Goal: Complete application form: Complete application form

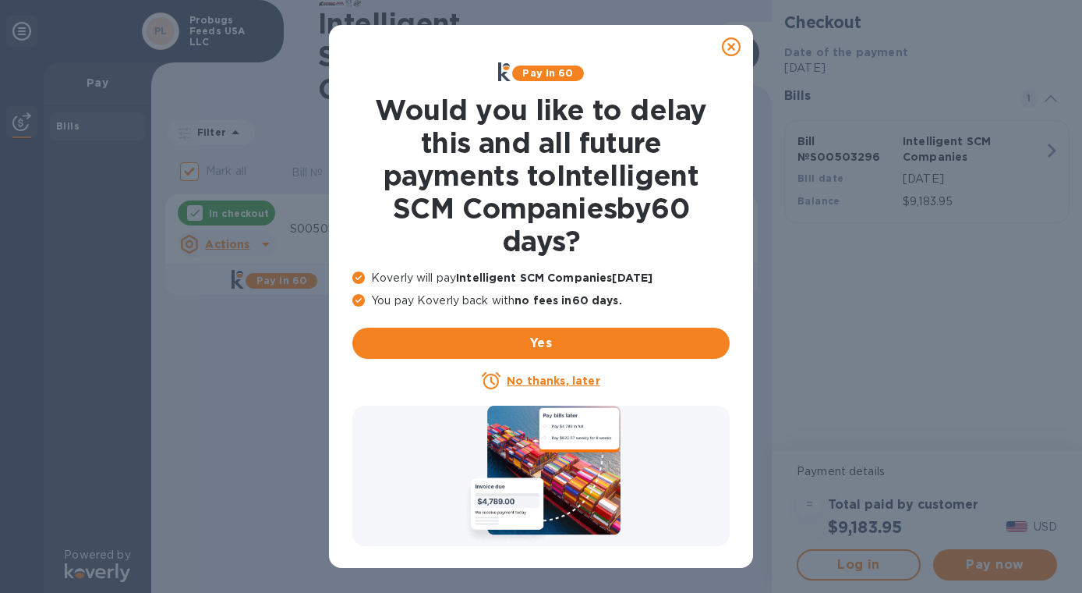
click at [731, 47] on icon at bounding box center [731, 46] width 19 height 19
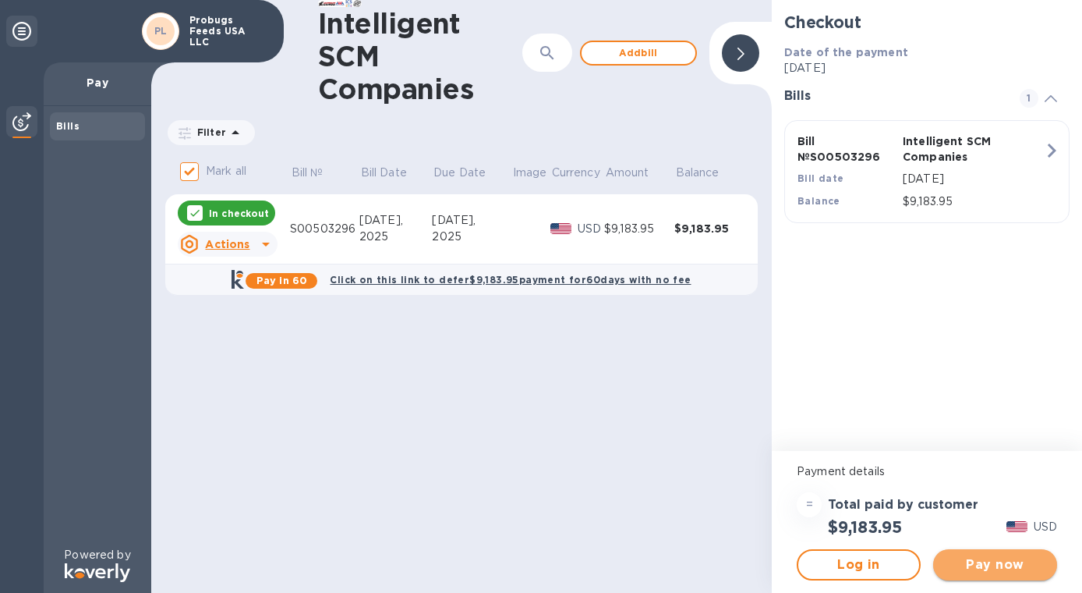
click at [998, 565] on span "Pay now" at bounding box center [995, 564] width 99 height 19
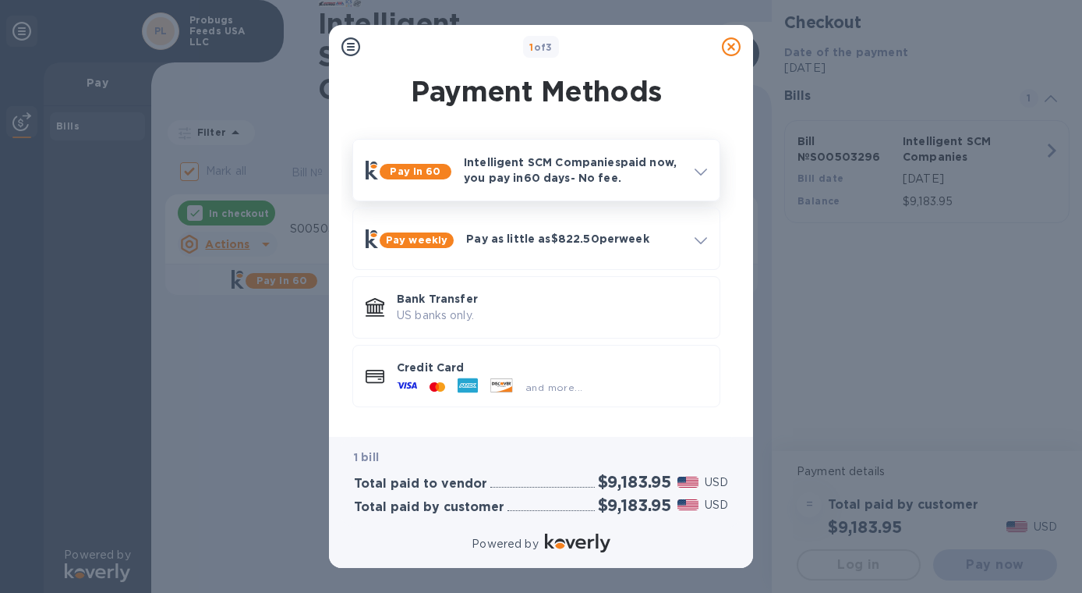
click at [695, 169] on icon at bounding box center [701, 171] width 12 height 7
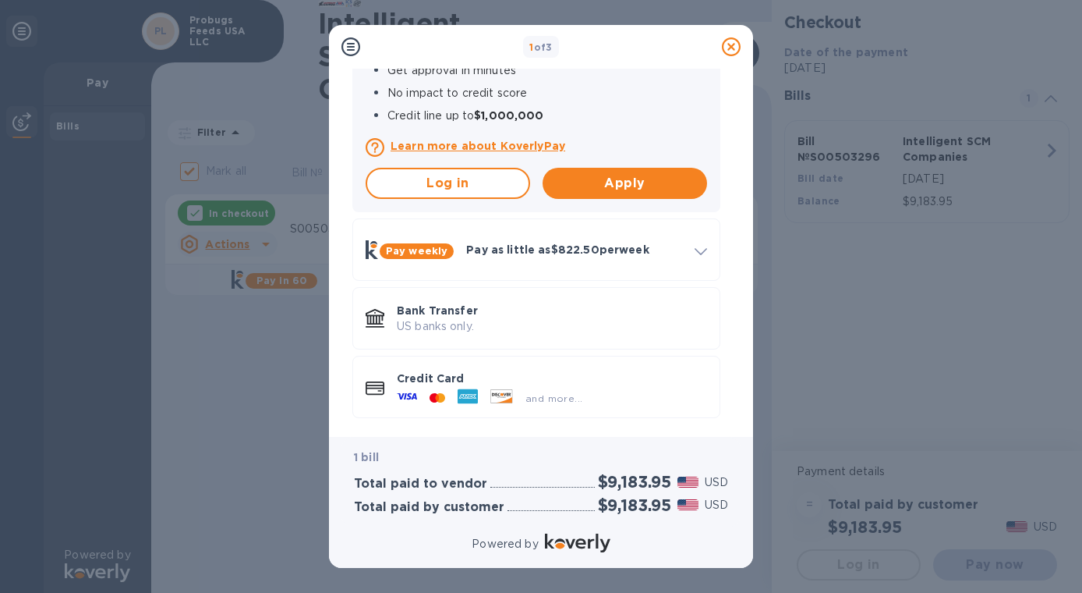
scroll to position [342, 0]
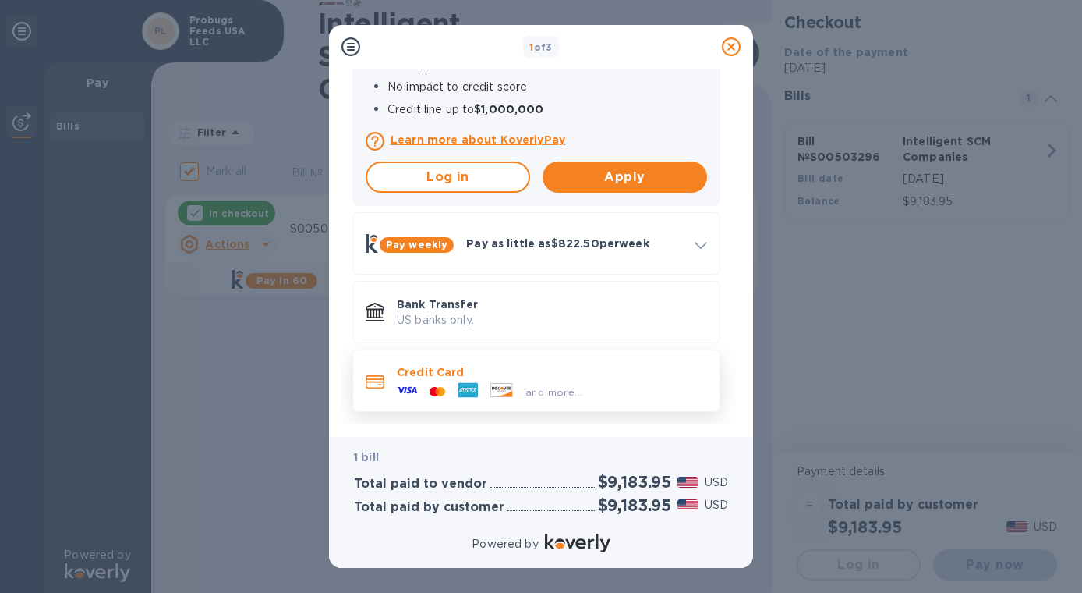
click at [555, 381] on div "and more..." at bounding box center [490, 391] width 198 height 23
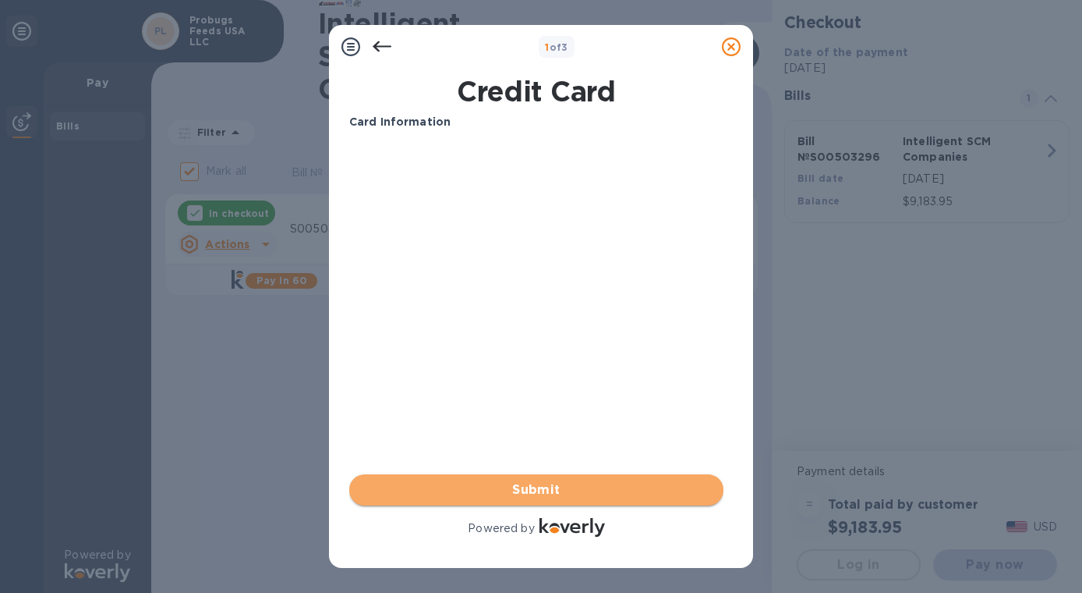
click at [543, 492] on span "Submit" at bounding box center [536, 489] width 349 height 19
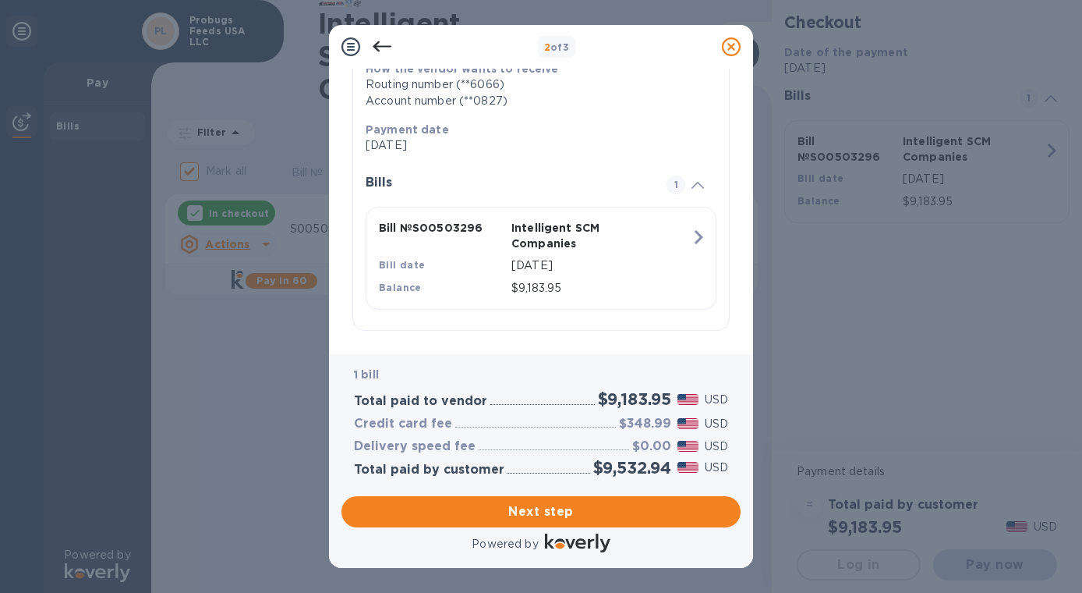
scroll to position [274, 0]
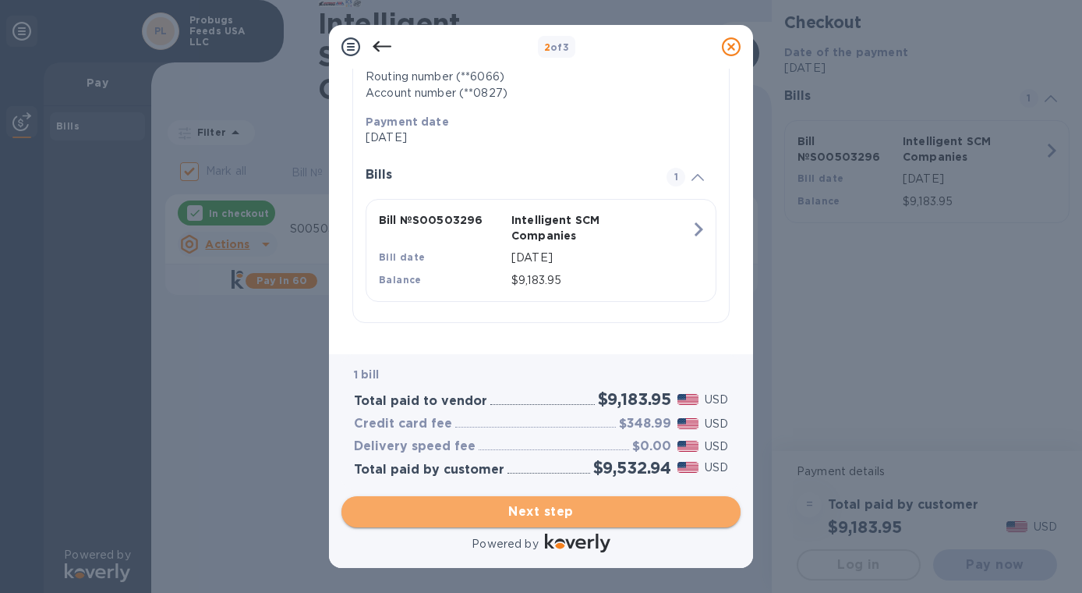
click at [542, 512] on span "Next step" at bounding box center [541, 511] width 374 height 19
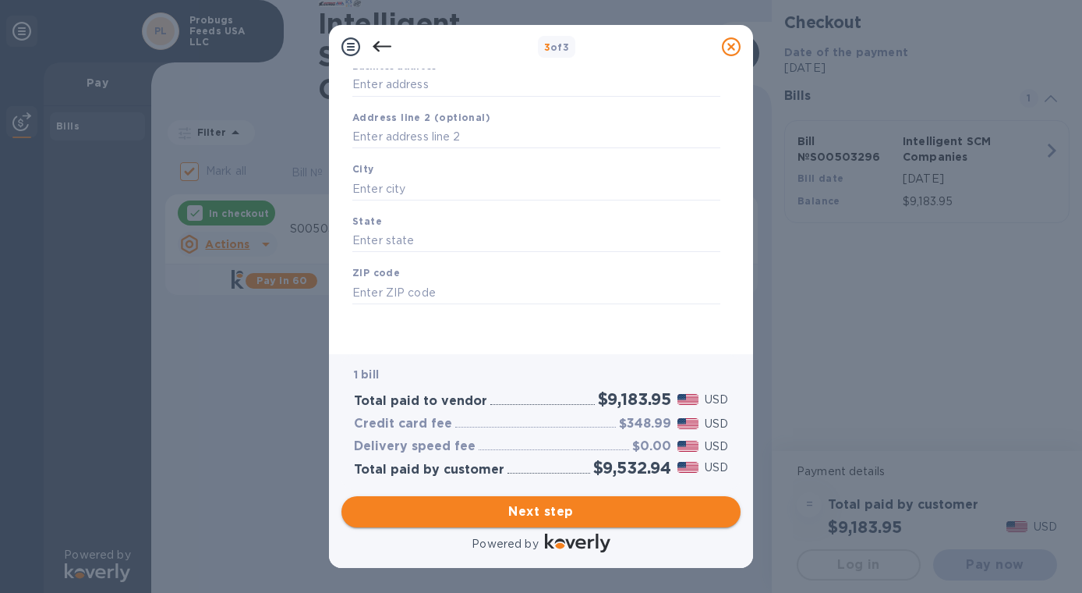
type input "[GEOGRAPHIC_DATA]"
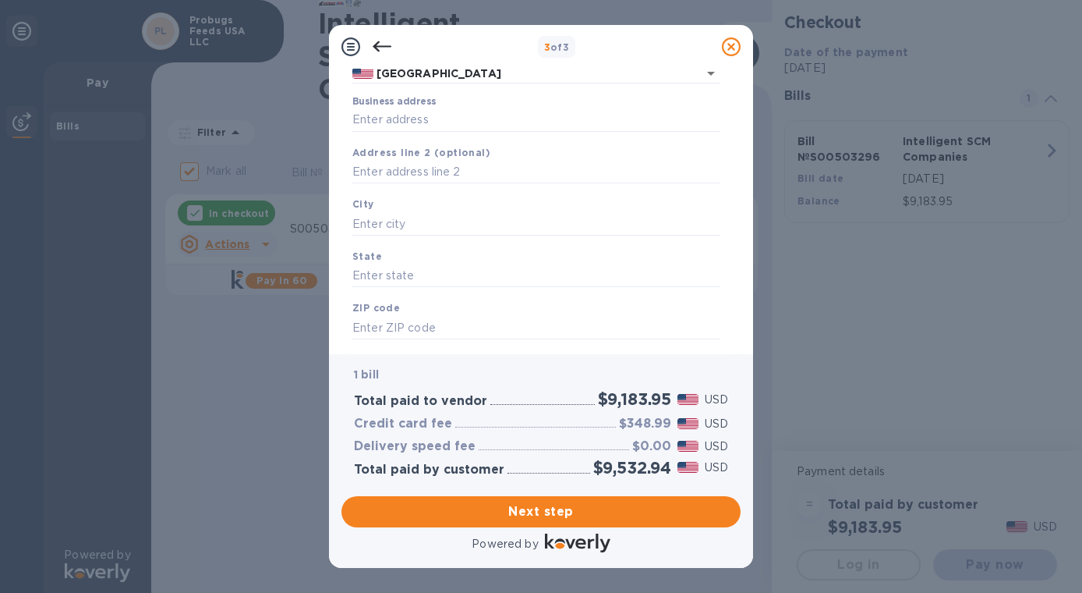
scroll to position [121, 0]
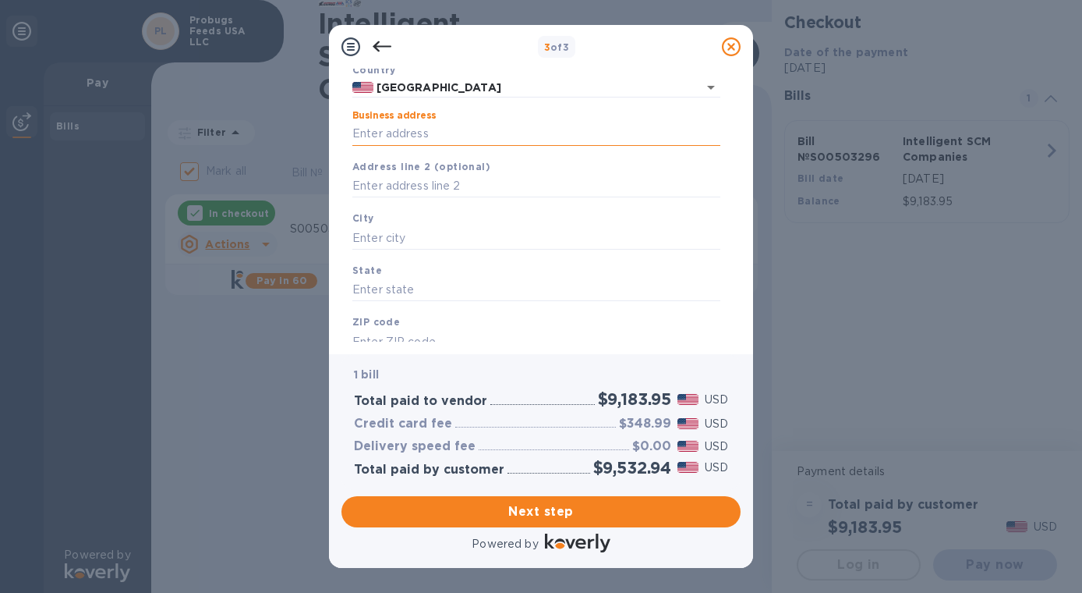
click at [471, 136] on input "Business address" at bounding box center [536, 133] width 368 height 23
type input "[STREET_ADDRESS]"
click at [455, 243] on input "text" at bounding box center [536, 237] width 368 height 23
type input "Kailua"
click at [433, 290] on input "text" at bounding box center [536, 289] width 368 height 23
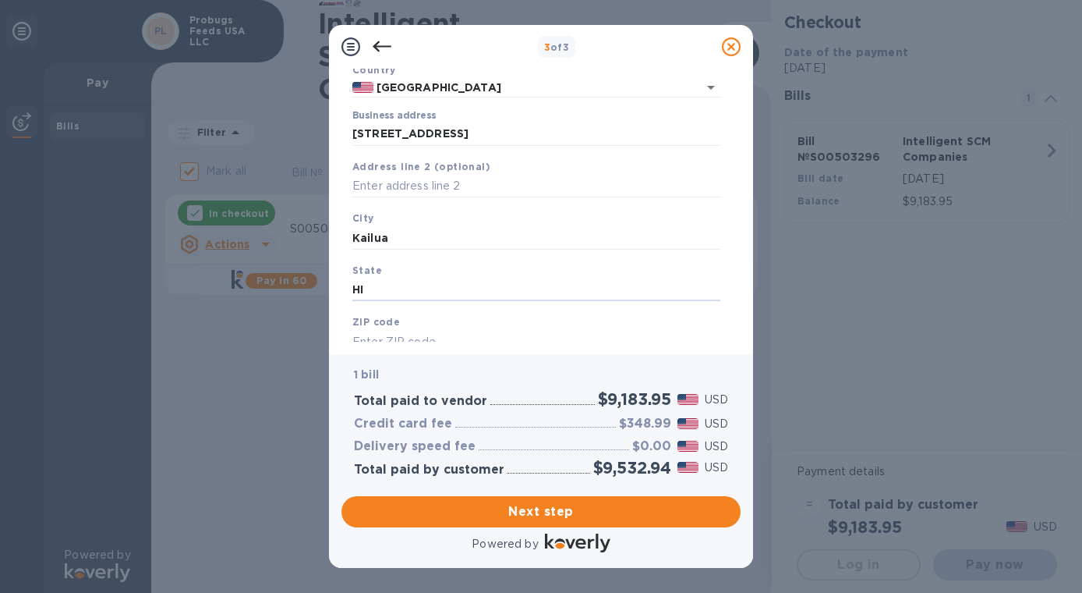
scroll to position [172, 0]
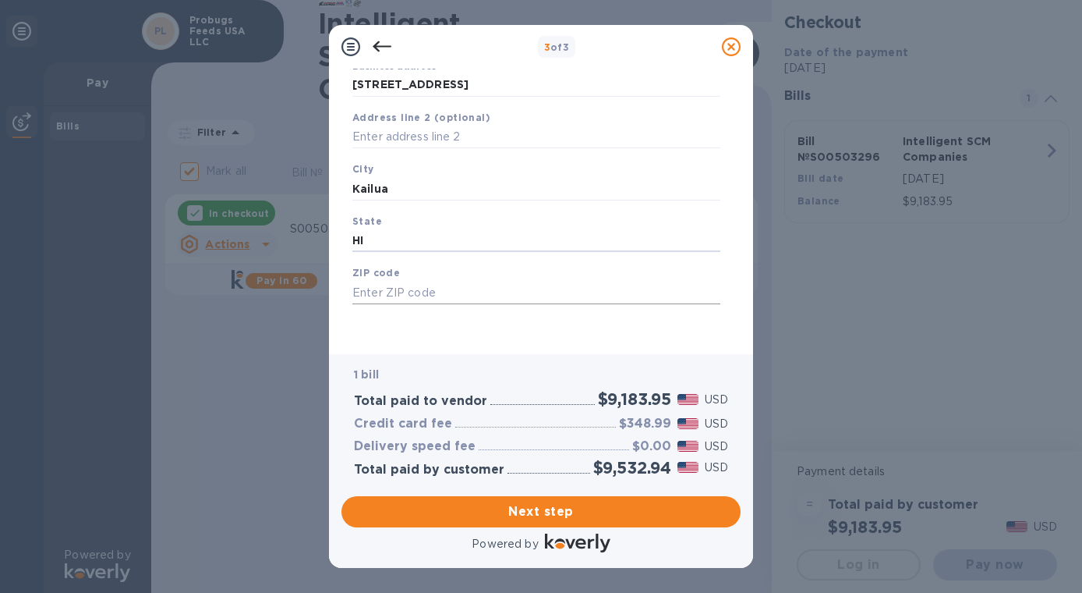
type input "HI"
click at [489, 284] on input "text" at bounding box center [536, 292] width 368 height 23
type input "96734"
click at [540, 337] on div "Legal business name Please provide the legal name that appears on your SS-4 for…" at bounding box center [536, 150] width 381 height 382
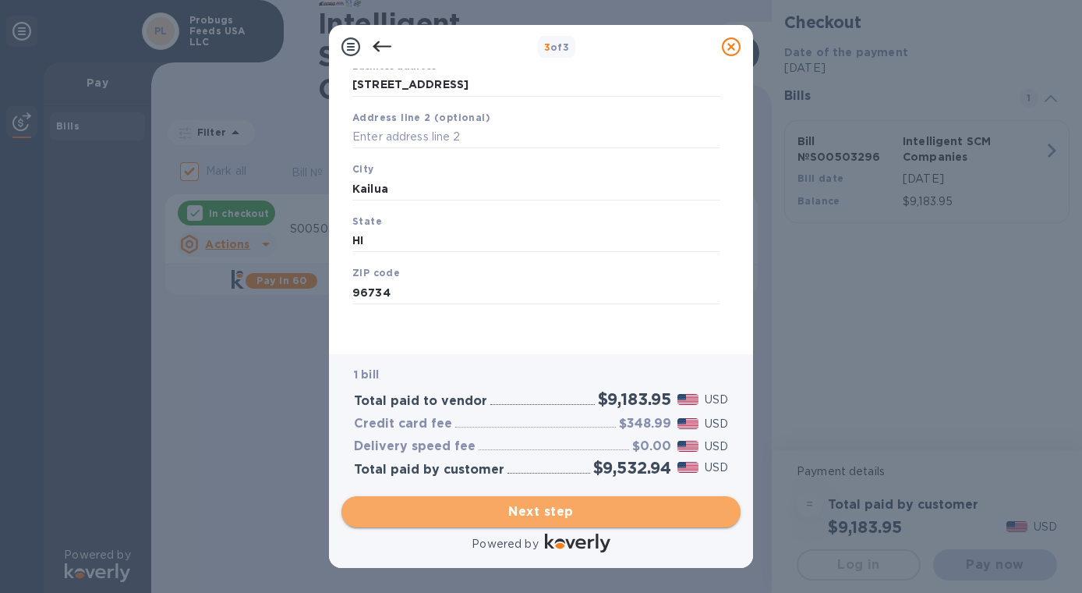
click at [563, 509] on span "Next step" at bounding box center [541, 511] width 374 height 19
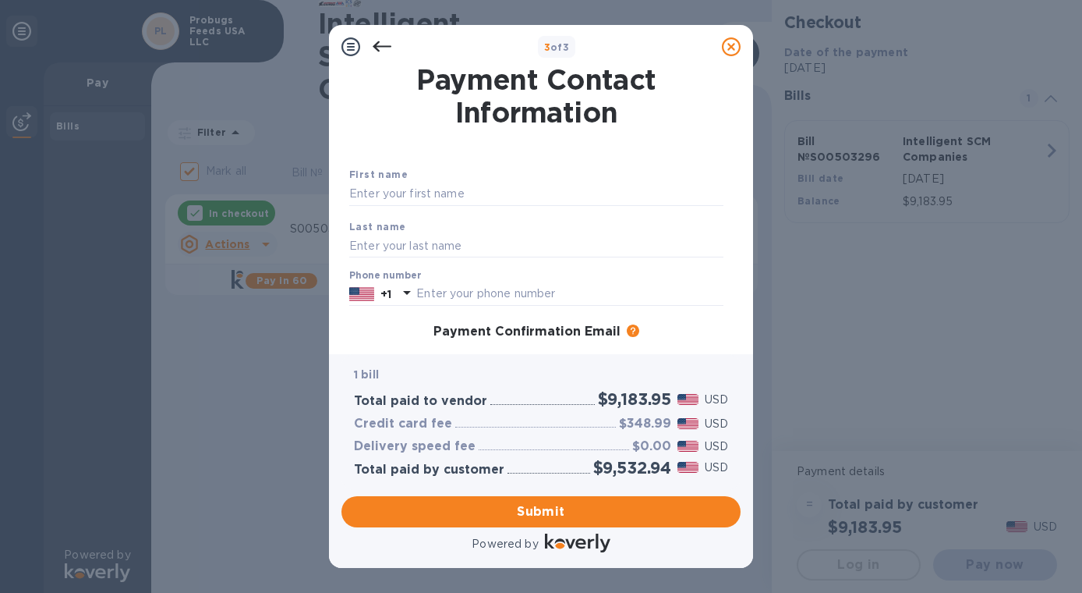
scroll to position [0, 0]
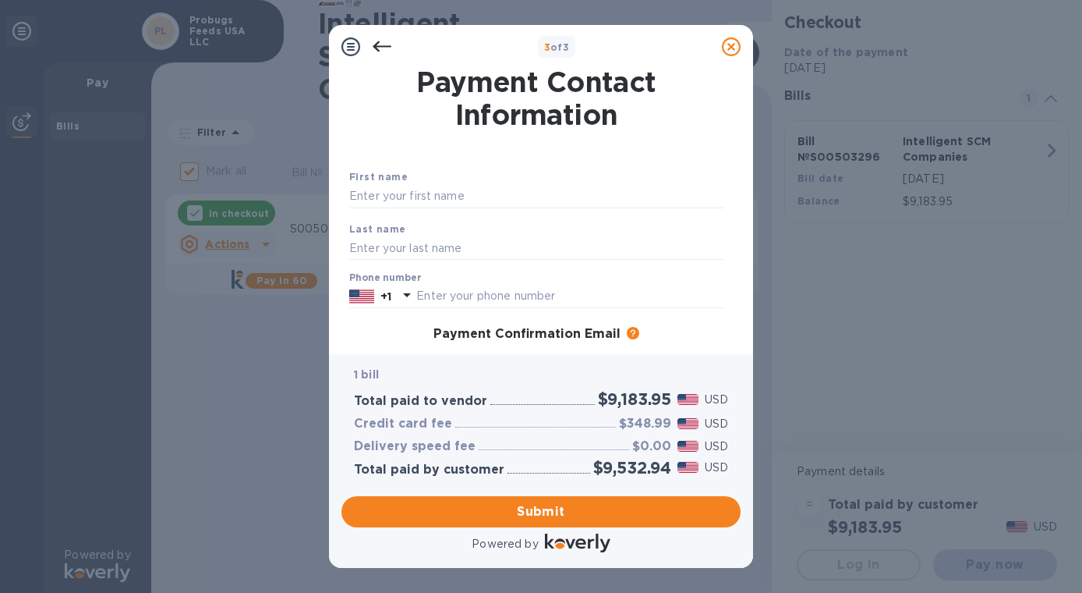
click at [381, 41] on icon at bounding box center [382, 46] width 19 height 19
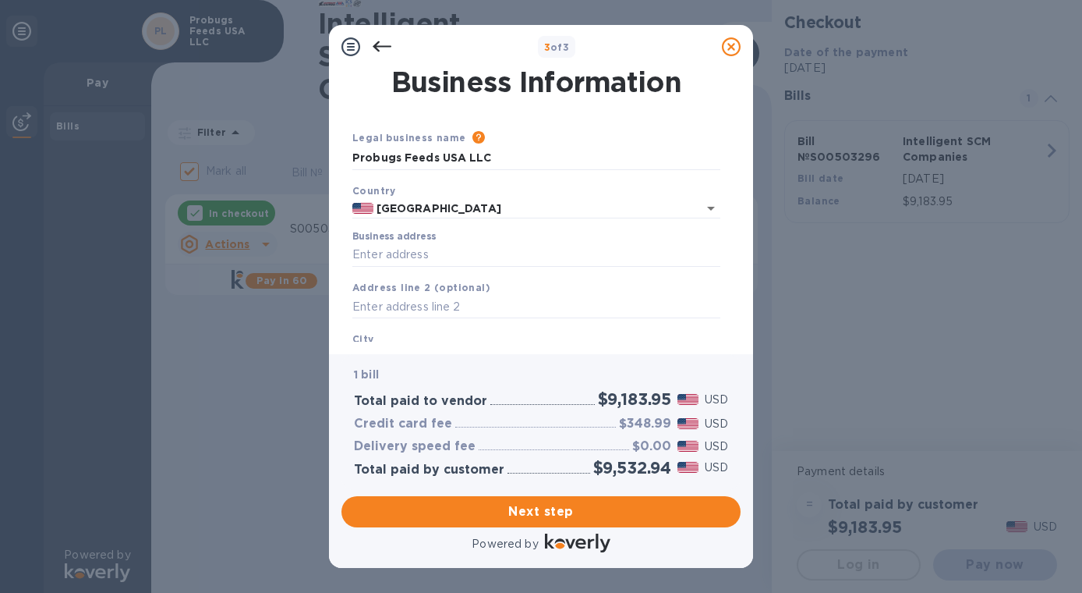
click at [383, 48] on icon at bounding box center [382, 46] width 19 height 19
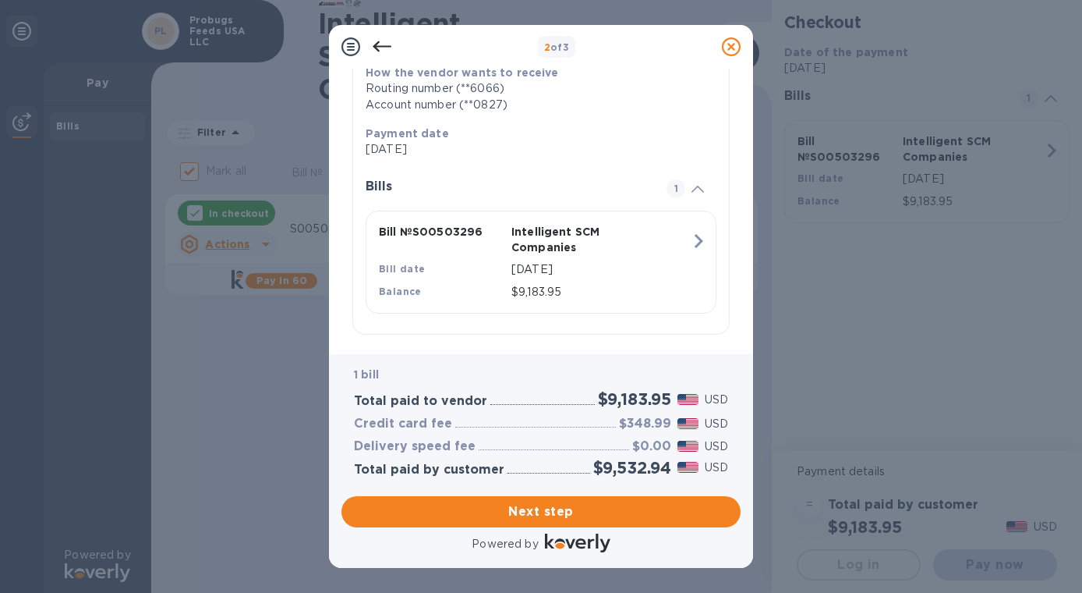
scroll to position [274, 0]
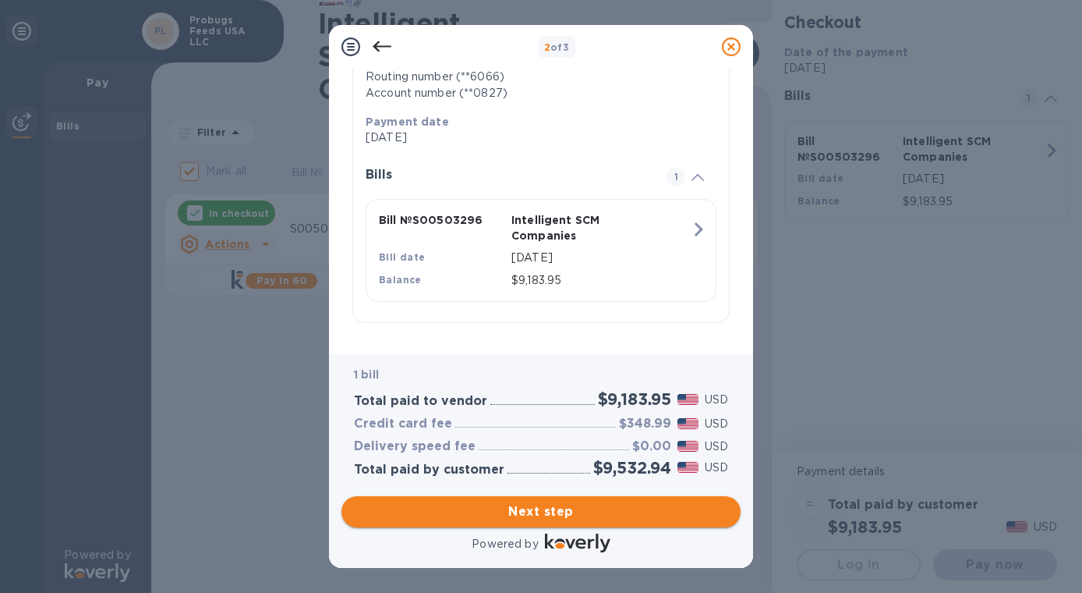
click at [556, 509] on span "Next step" at bounding box center [541, 511] width 374 height 19
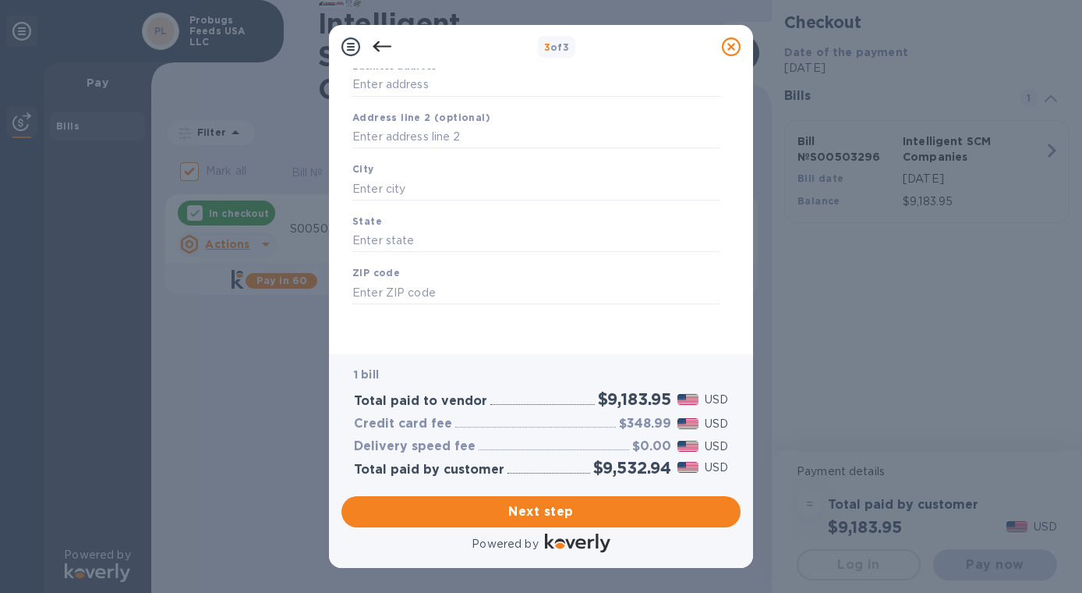
scroll to position [0, 0]
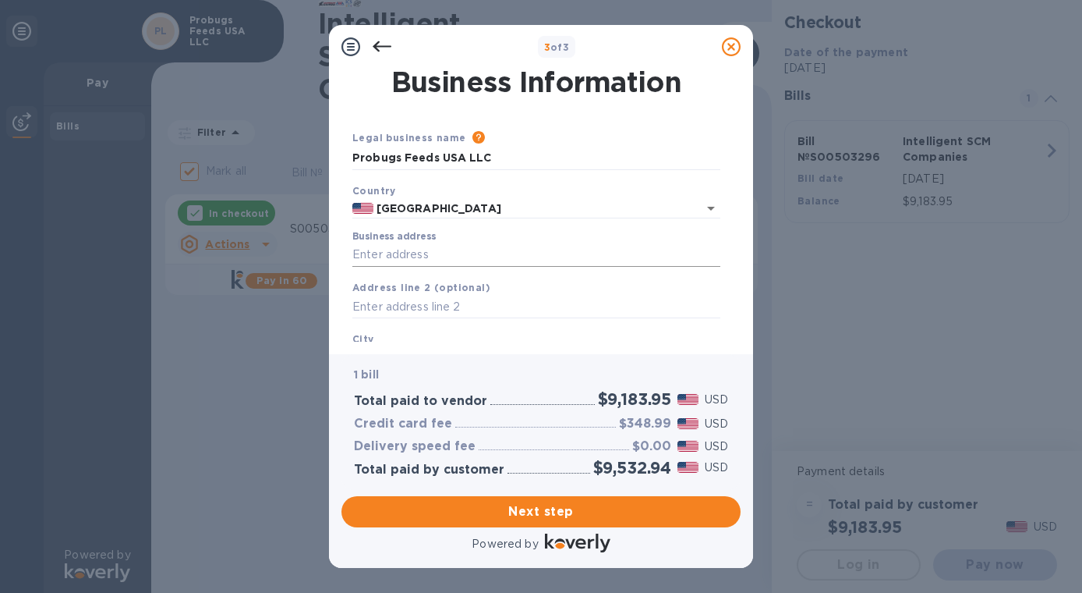
click at [474, 253] on input "Business address" at bounding box center [536, 254] width 368 height 23
type input "[STREET_ADDRESS]"
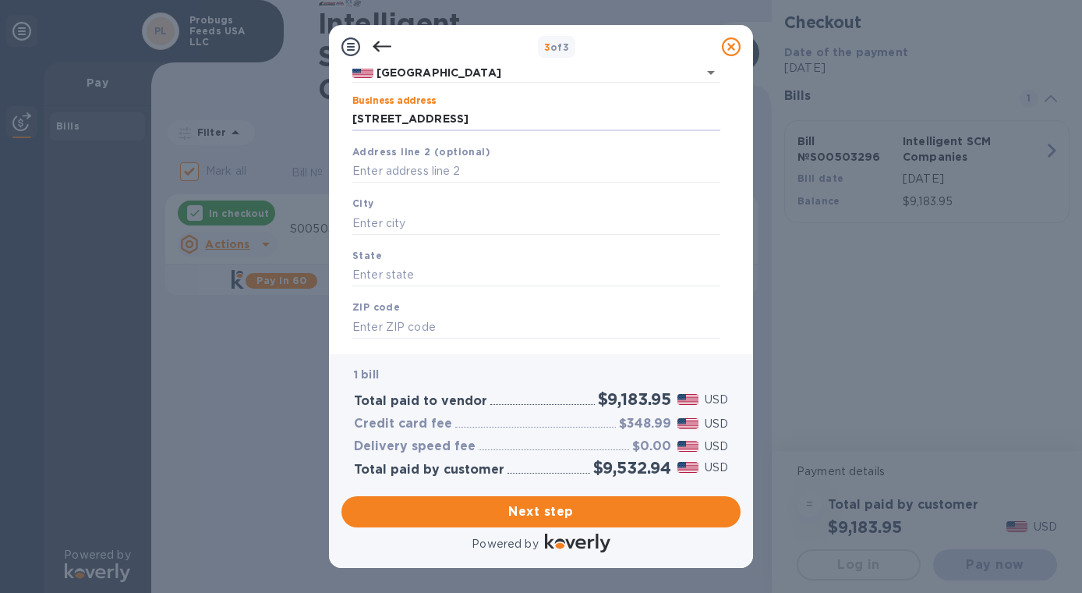
scroll to position [143, 0]
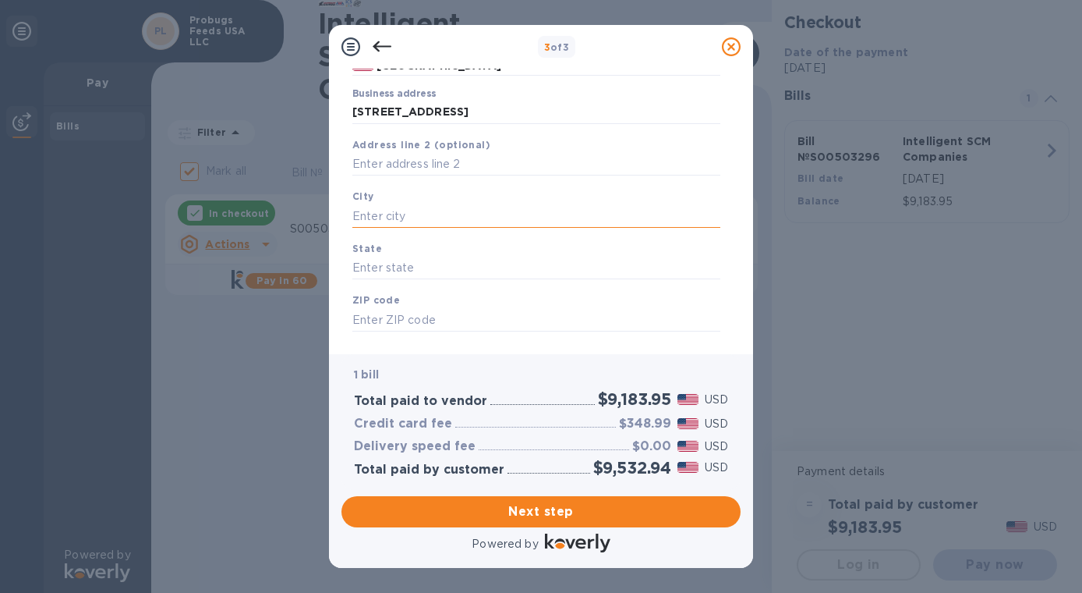
click at [452, 222] on input "text" at bounding box center [536, 215] width 368 height 23
type input "Kailua"
type input "HI"
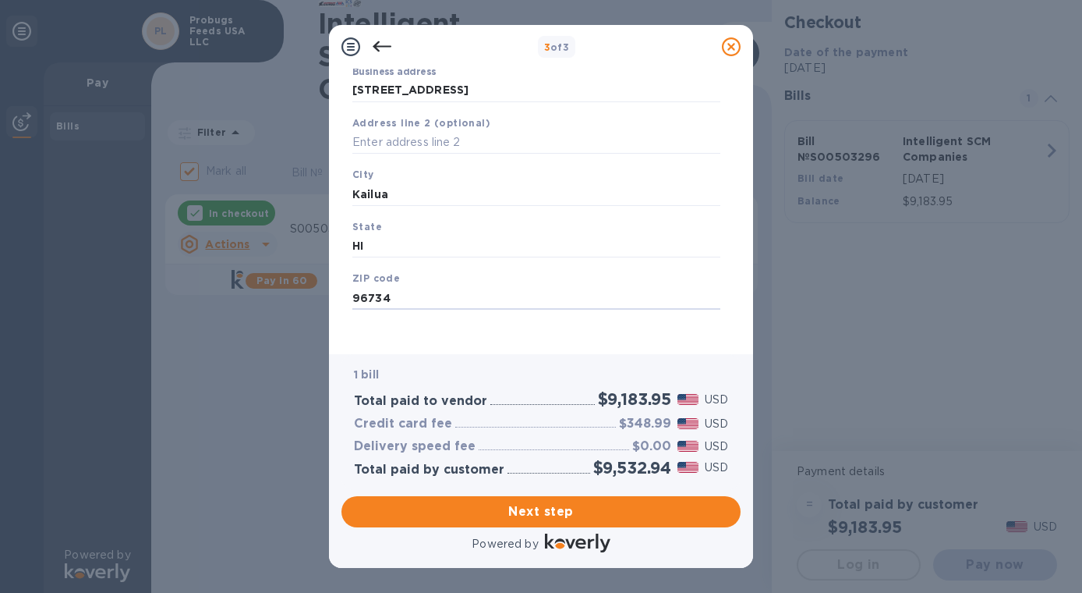
scroll to position [172, 0]
type input "96734"
click at [537, 324] on div "Legal business name Please provide the legal name that appears on your SS-4 for…" at bounding box center [536, 150] width 381 height 382
click at [572, 515] on span "Next step" at bounding box center [541, 511] width 374 height 19
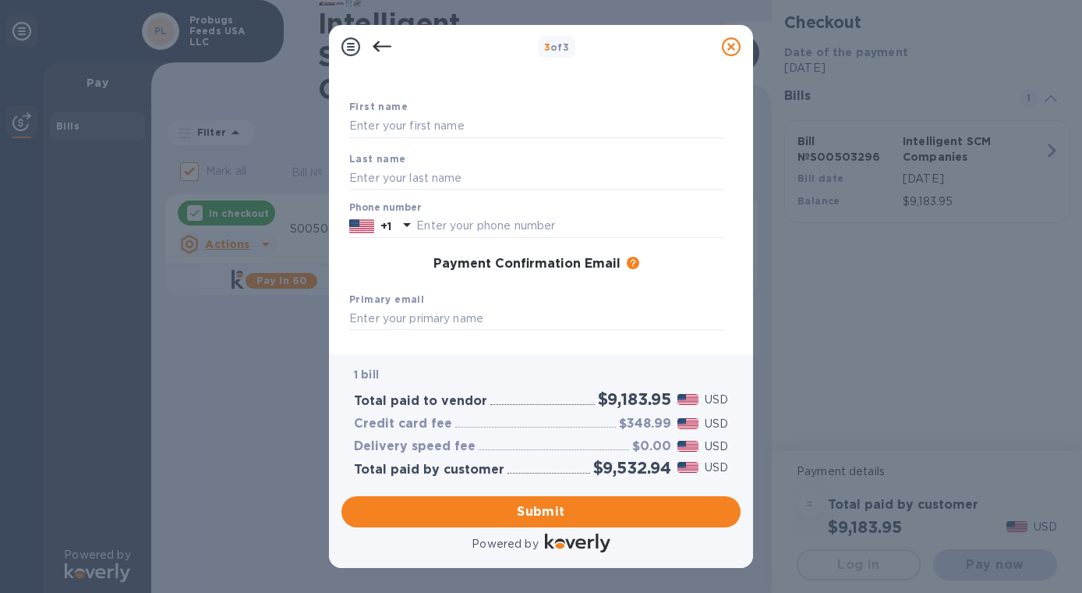
scroll to position [45, 0]
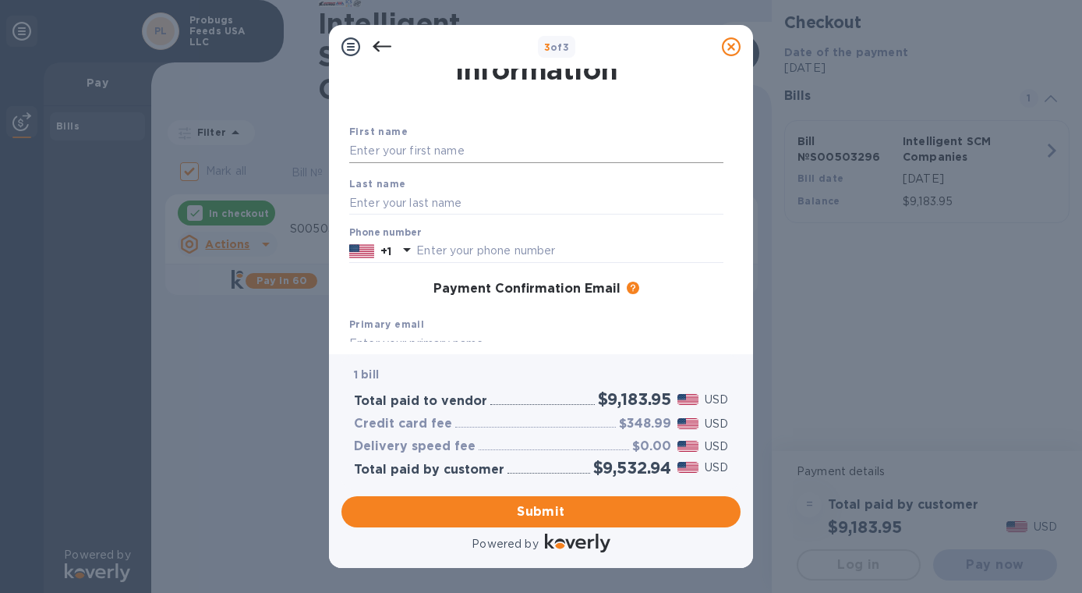
click at [470, 147] on input "text" at bounding box center [536, 151] width 374 height 23
type input "p"
type input "[PERSON_NAME]"
type input "Kusano"
click at [387, 289] on div "Payment Confirmation Email The added email addresses will be used to send the p…" at bounding box center [536, 290] width 374 height 16
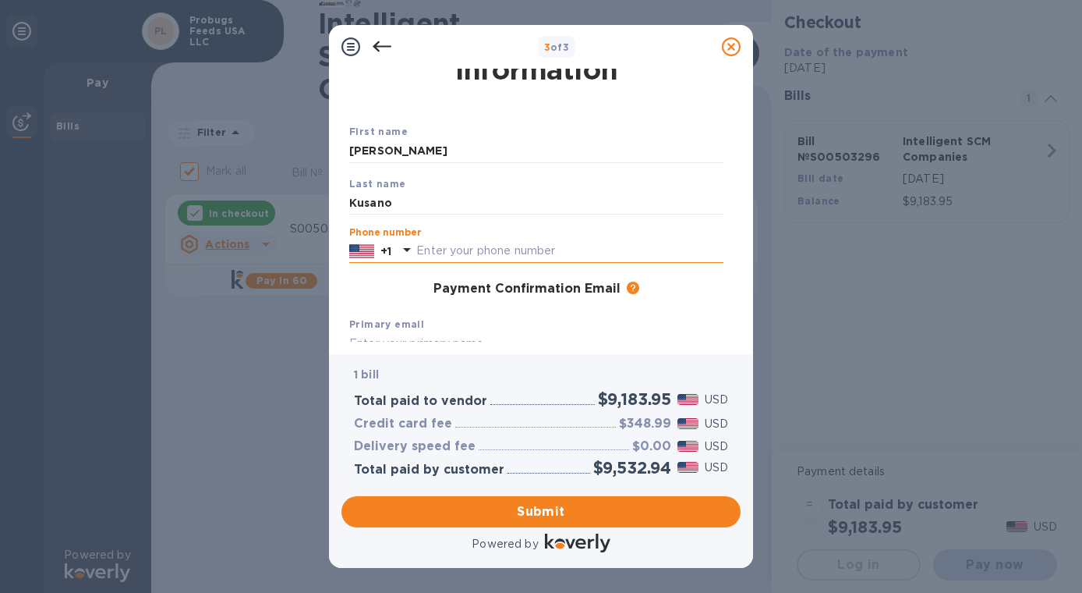
click at [448, 255] on input "text" at bounding box center [569, 250] width 307 height 23
type input "8082538383"
click at [459, 318] on div "Primary email" at bounding box center [536, 336] width 387 height 52
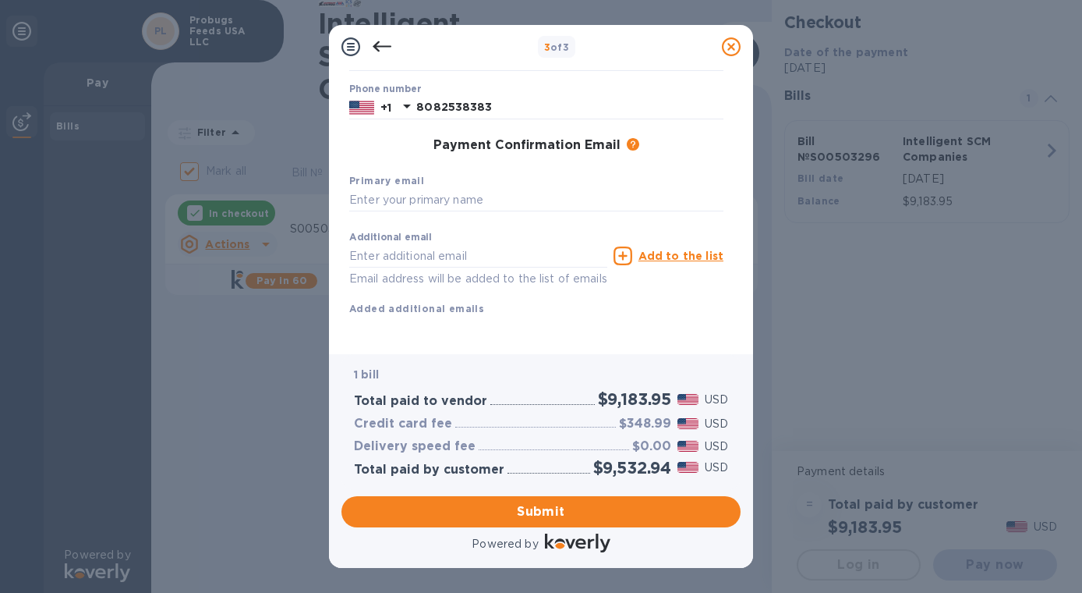
scroll to position [208, 0]
click at [465, 189] on input "text" at bounding box center [536, 200] width 374 height 23
type input "[PERSON_NAME][EMAIL_ADDRESS][DOMAIN_NAME]"
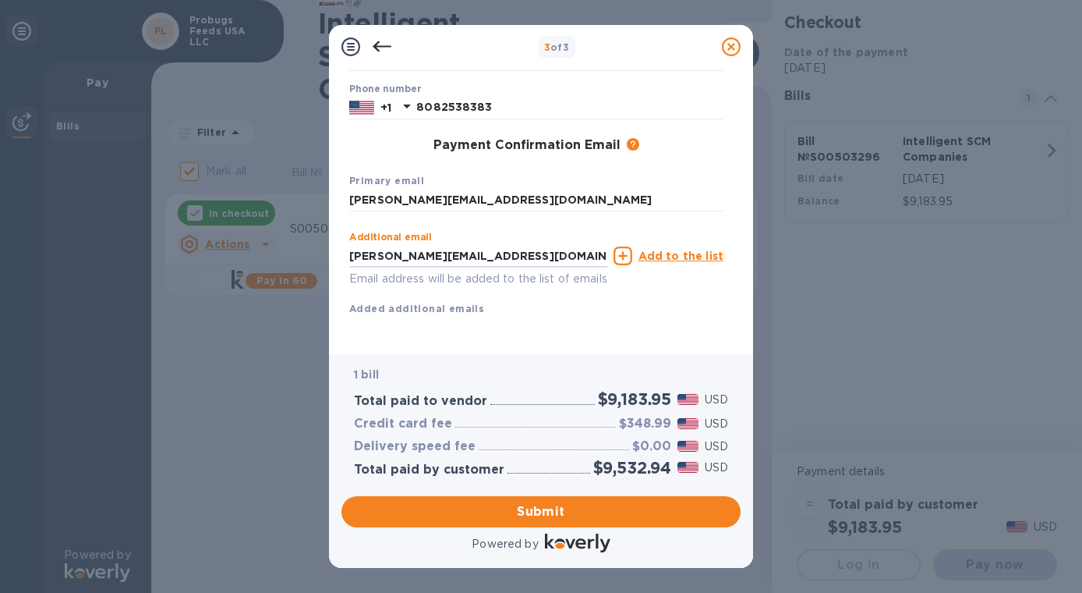
type input "[PERSON_NAME][EMAIL_ADDRESS][DOMAIN_NAME]"
click at [659, 250] on u "Add to the list" at bounding box center [681, 256] width 85 height 12
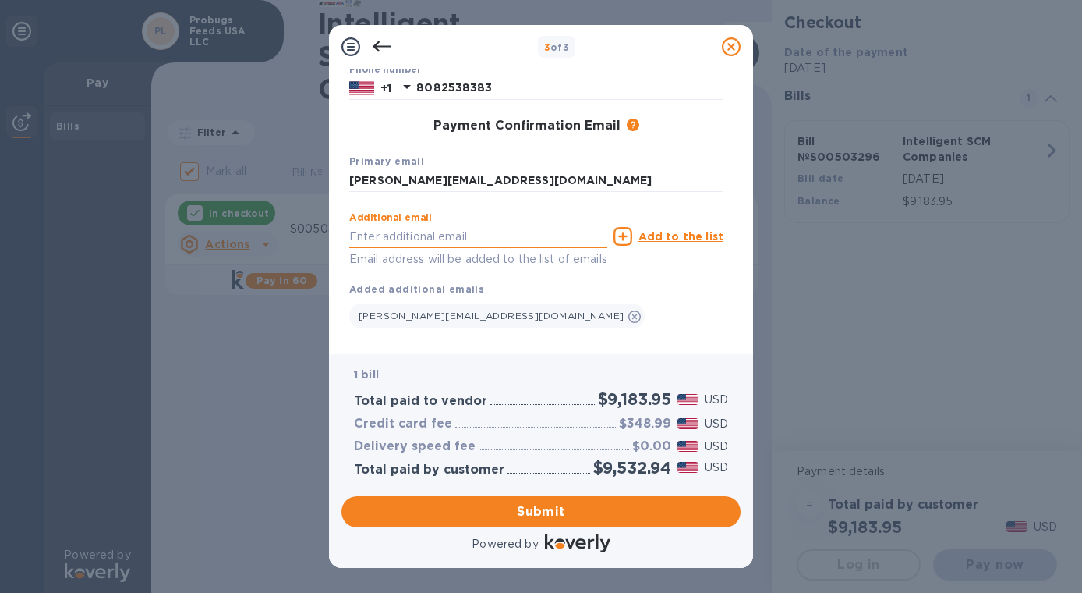
click at [501, 244] on input "text" at bounding box center [478, 236] width 258 height 23
type input "[EMAIL_ADDRESS][DOMAIN_NAME]"
click at [679, 238] on u "Add to the list" at bounding box center [681, 236] width 85 height 12
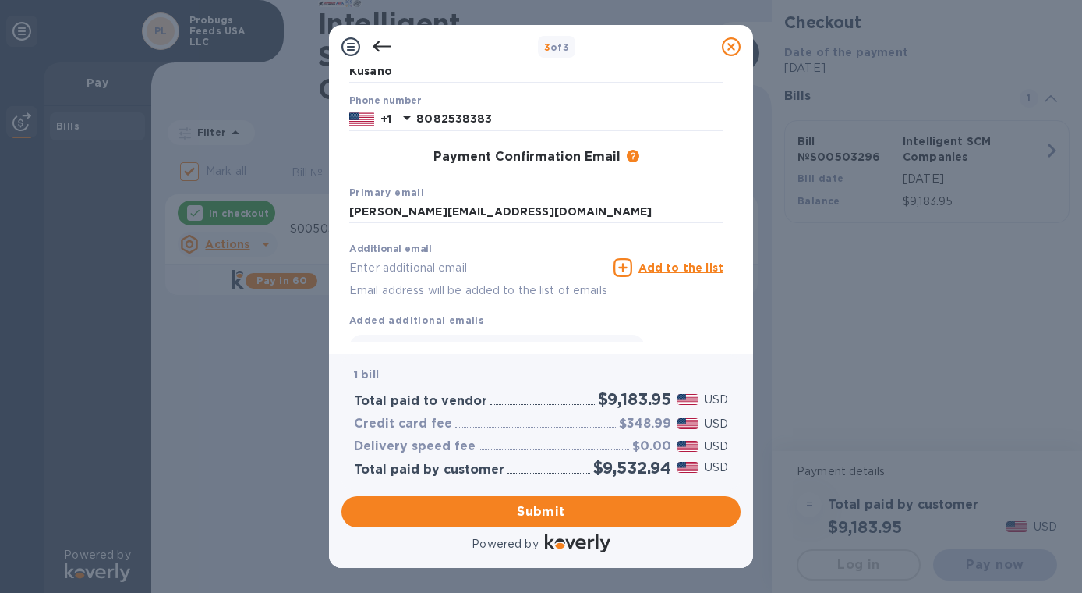
scroll to position [239, 0]
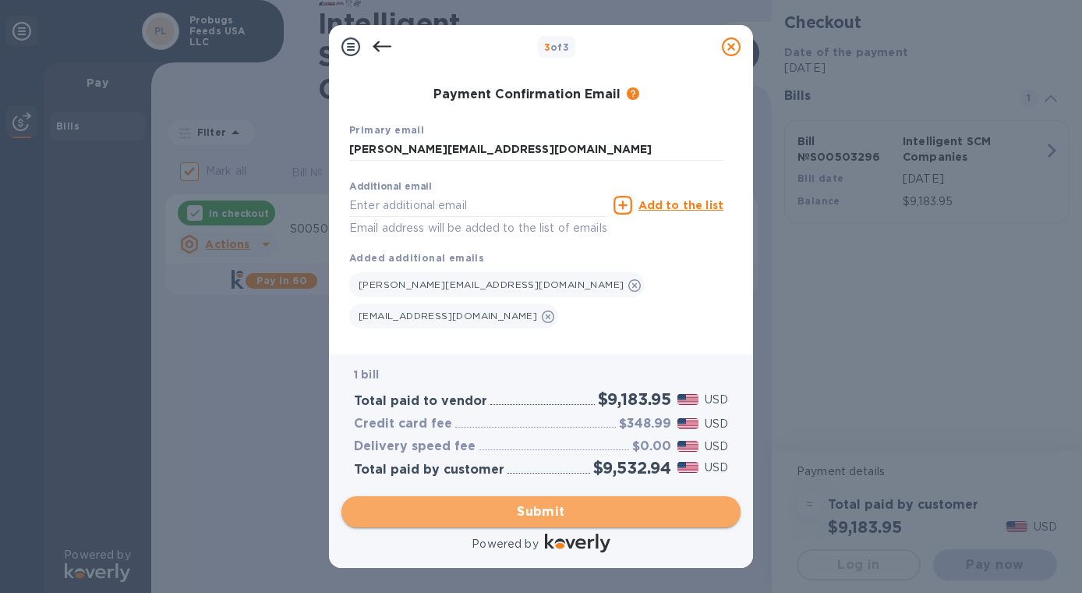
click at [546, 513] on span "Submit" at bounding box center [541, 511] width 374 height 19
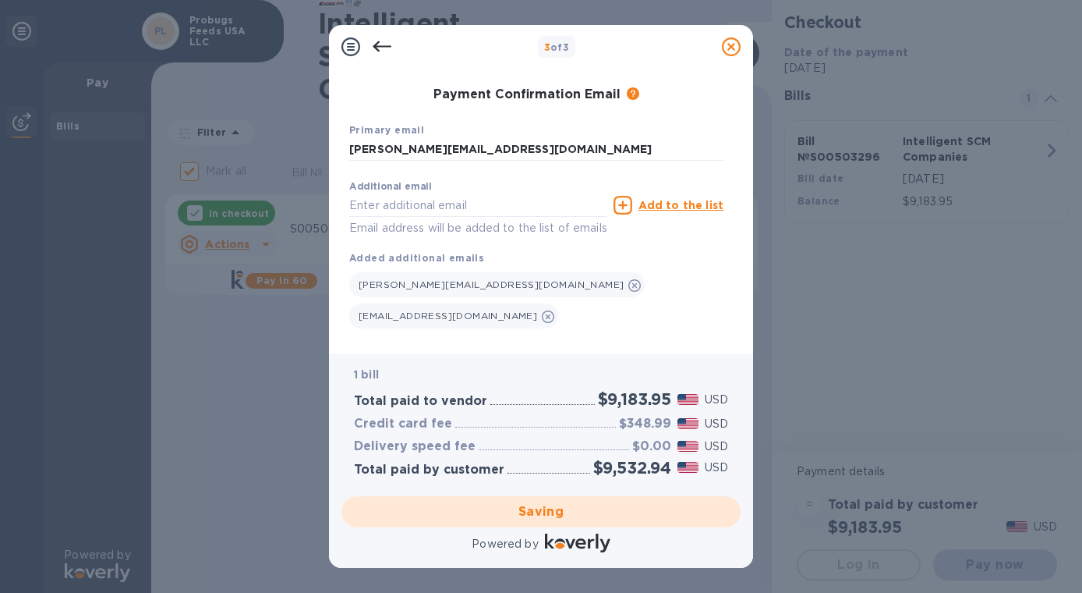
checkbox input "false"
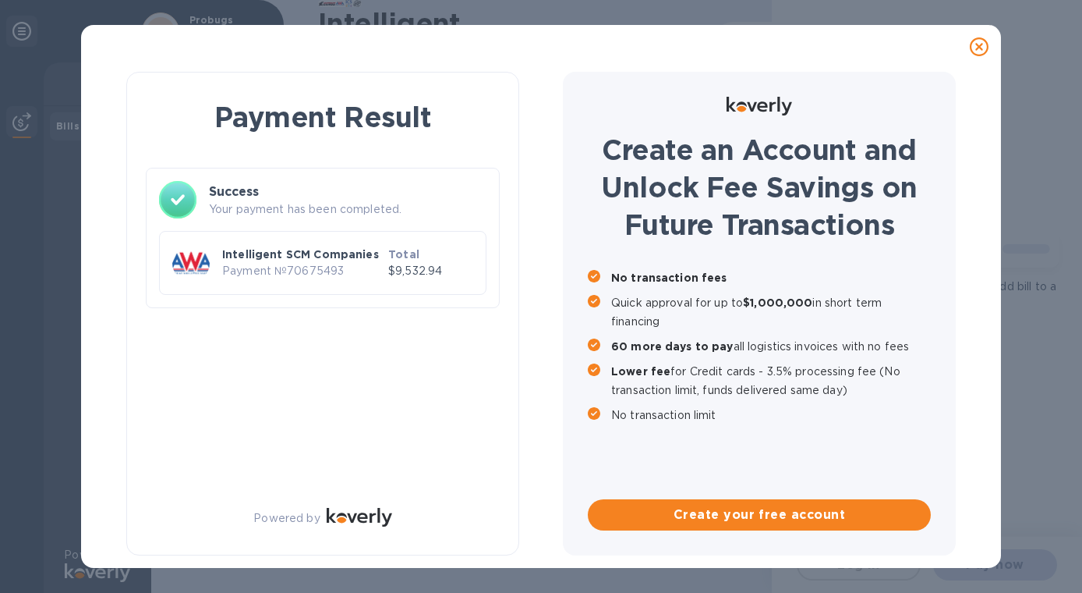
scroll to position [0, 0]
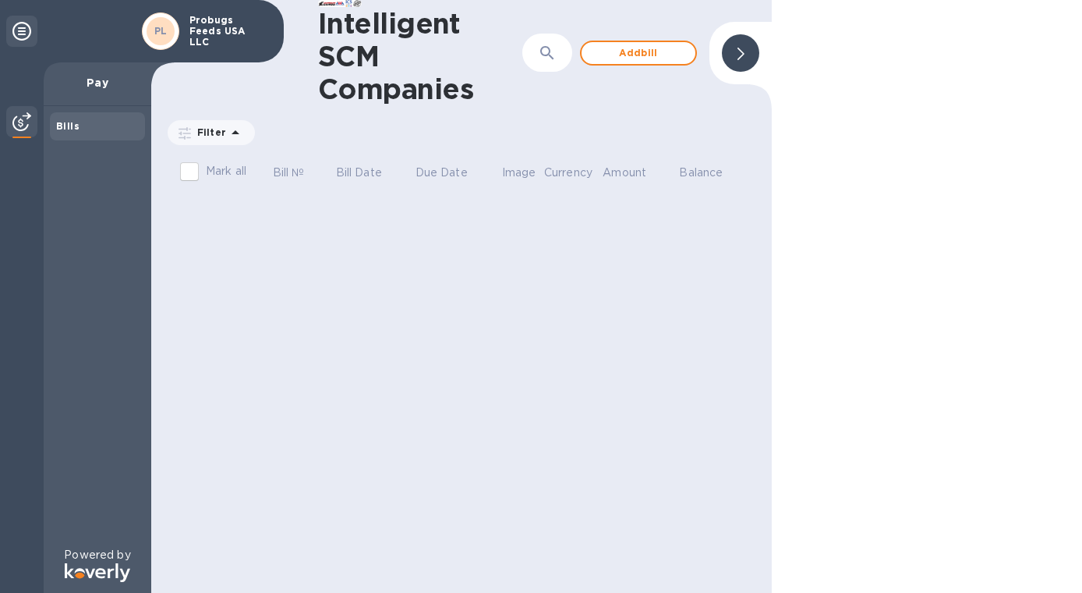
click at [743, 51] on icon at bounding box center [741, 54] width 7 height 12
